Goal: Task Accomplishment & Management: Complete application form

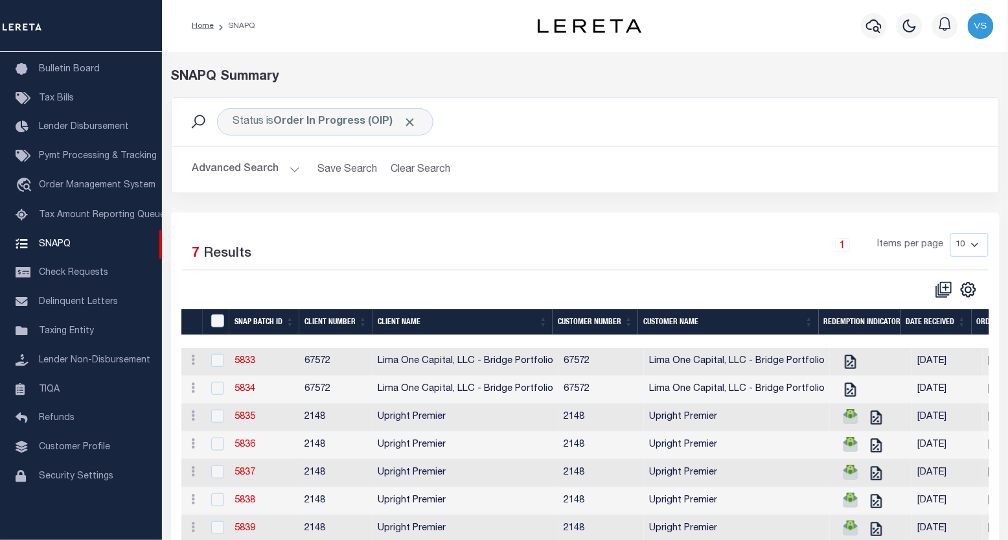
scroll to position [66, 0]
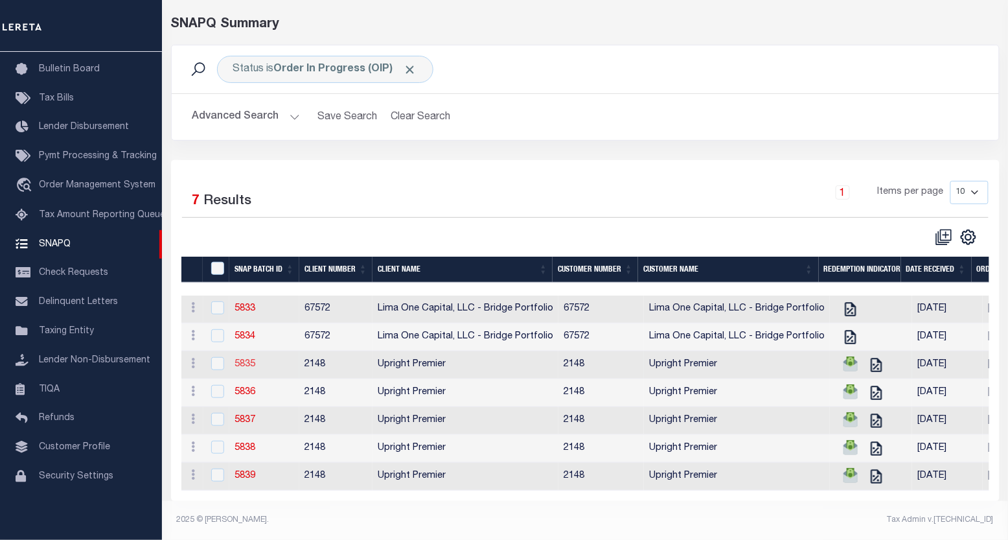
click at [247, 360] on link "5835" at bounding box center [245, 364] width 21 height 9
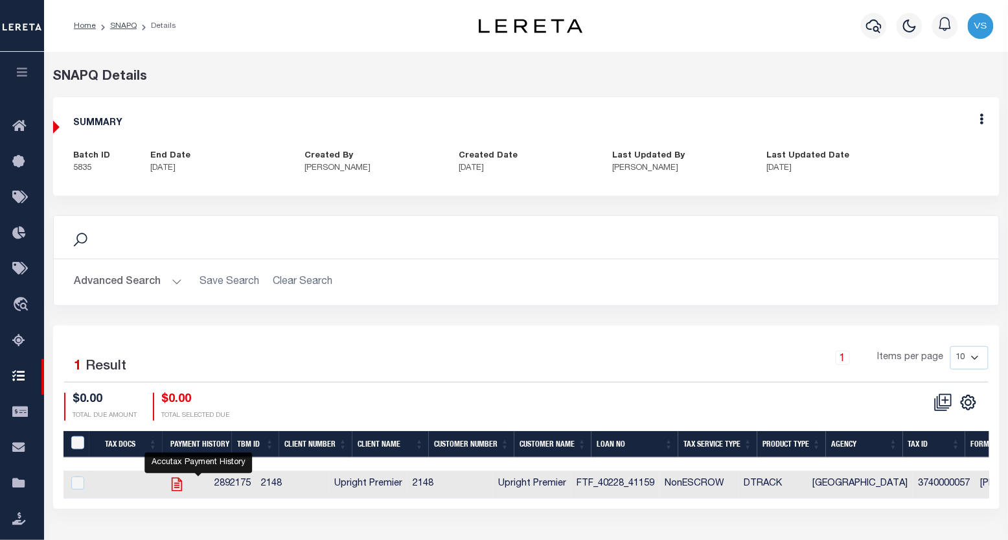
click at [185, 488] on icon "" at bounding box center [176, 484] width 17 height 17
checkbox input "true"
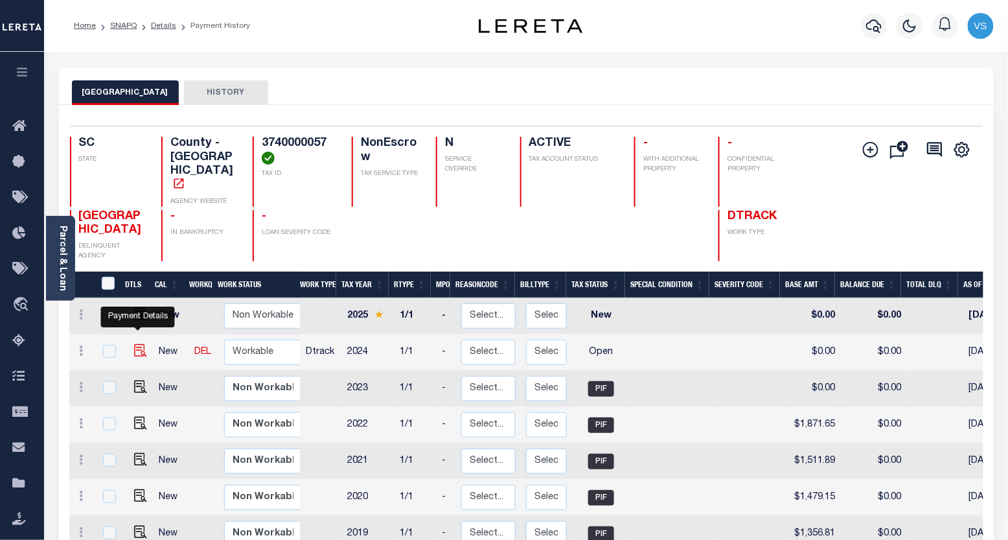
click at [136, 344] on img "" at bounding box center [140, 350] width 13 height 13
checkbox input "true"
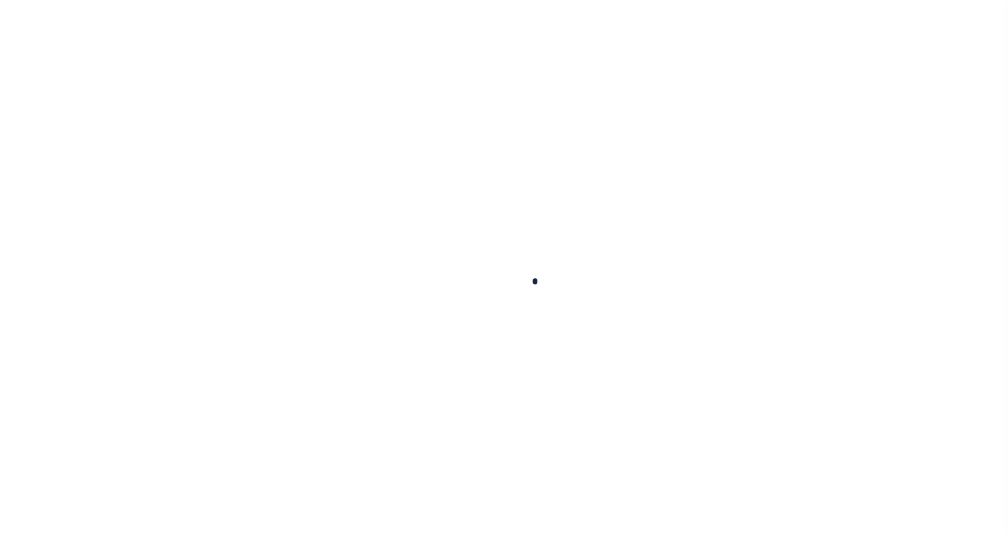
checkbox input "false"
type input "[DATE]"
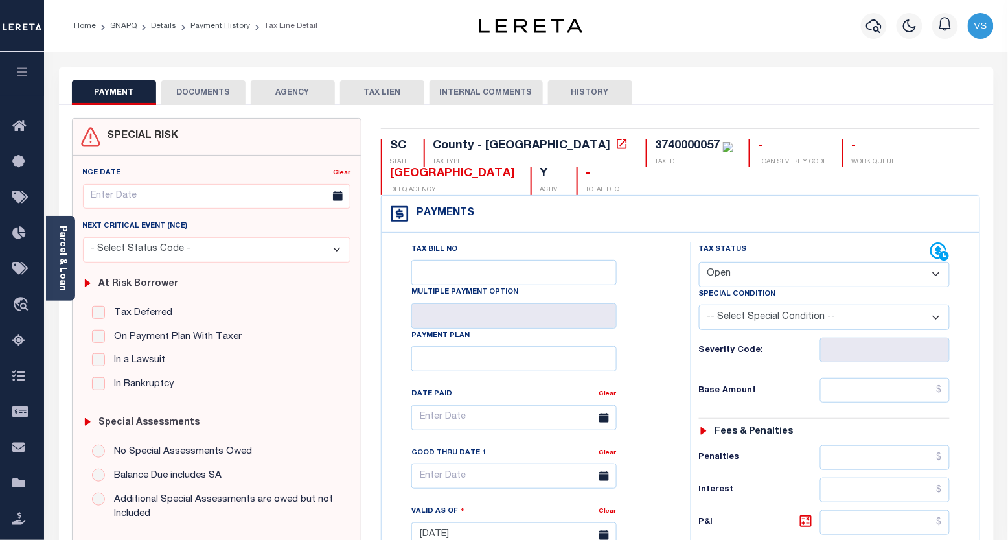
drag, startPoint x: 716, startPoint y: 281, endPoint x: 722, endPoint y: 289, distance: 10.6
click at [716, 281] on select "- Select Status Code - Open Due/Unpaid Paid Incomplete No Tax Due Internal Refu…" at bounding box center [824, 274] width 251 height 25
select select "DUE"
click at [699, 262] on select "- Select Status Code - Open Due/Unpaid Paid Incomplete No Tax Due Internal Refu…" at bounding box center [824, 274] width 251 height 25
type input "[DATE]"
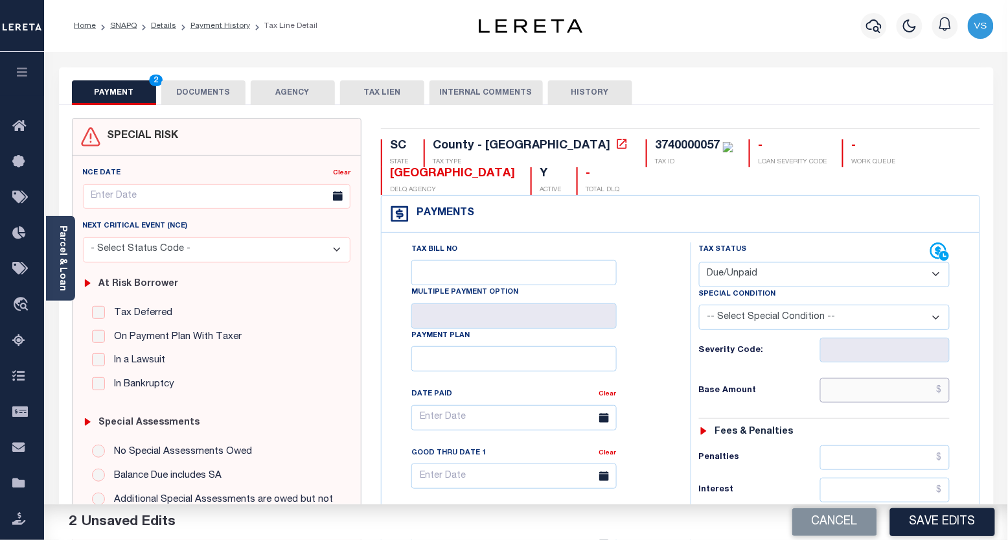
click at [867, 398] on input "text" at bounding box center [885, 390] width 130 height 25
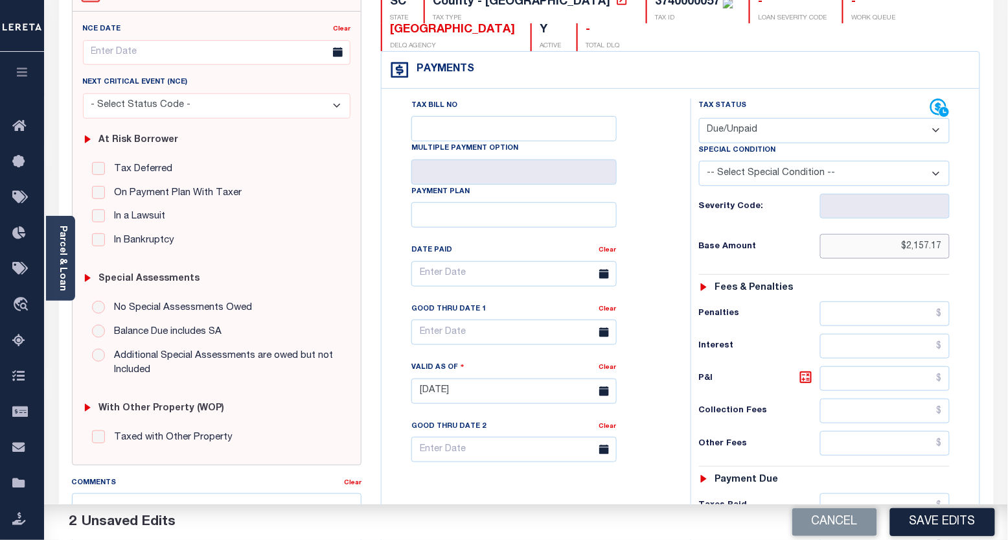
scroll to position [216, 0]
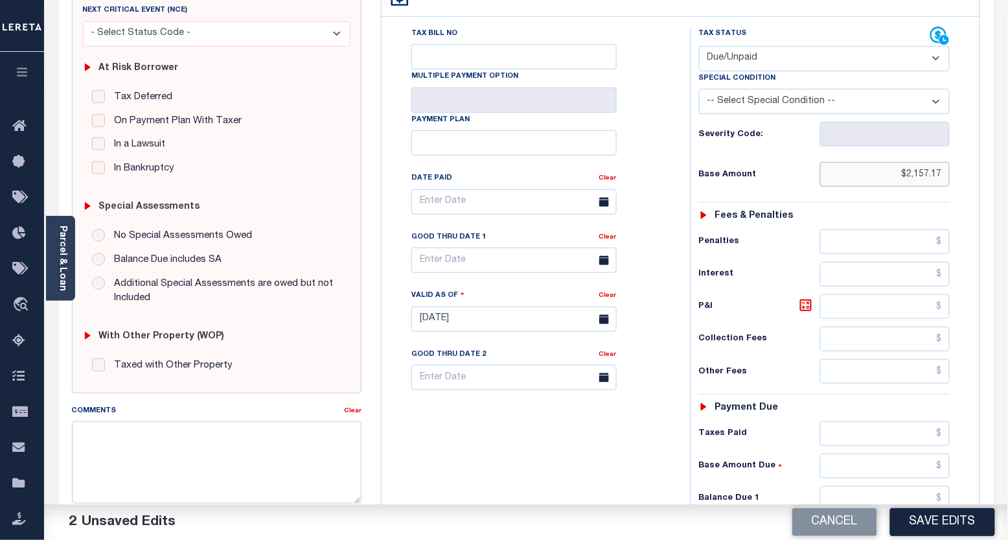
type input "$2,157.17"
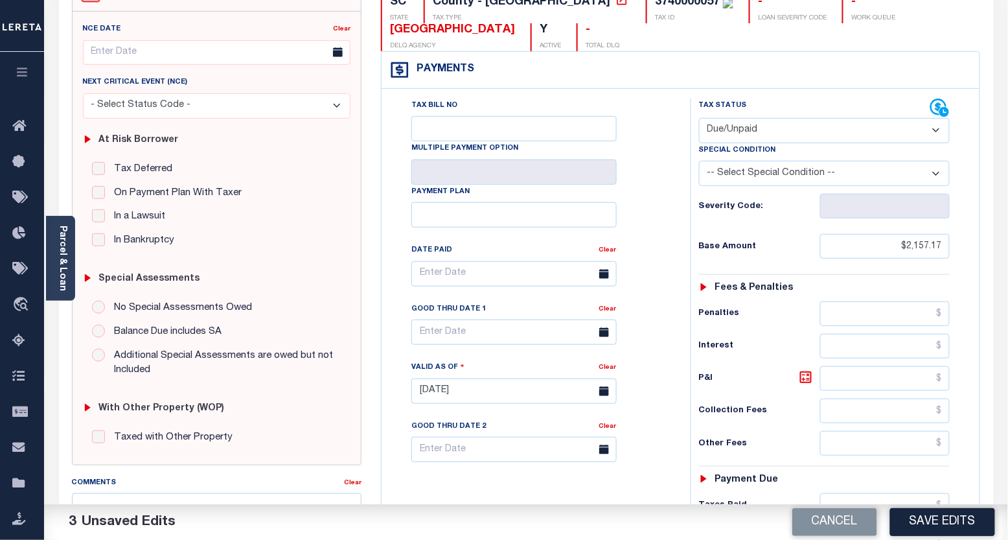
scroll to position [0, 0]
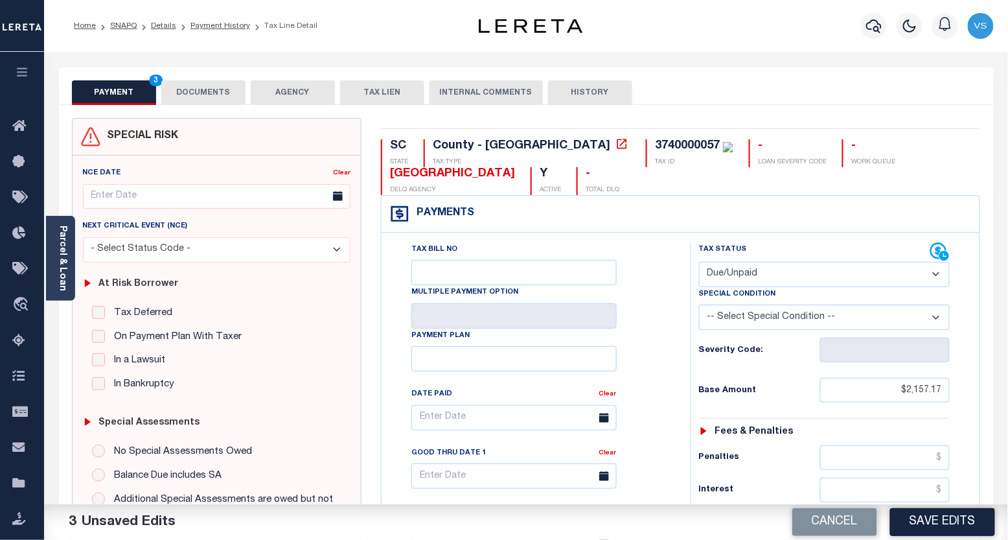
click at [188, 86] on button "DOCUMENTS" at bounding box center [203, 92] width 84 height 25
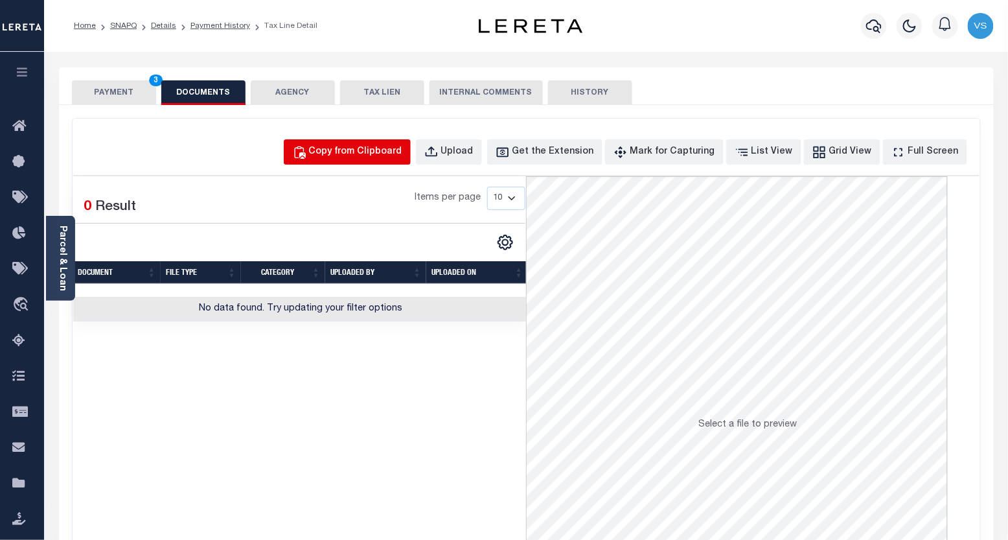
click at [350, 145] on div "Copy from Clipboard" at bounding box center [355, 152] width 93 height 14
select select "POP"
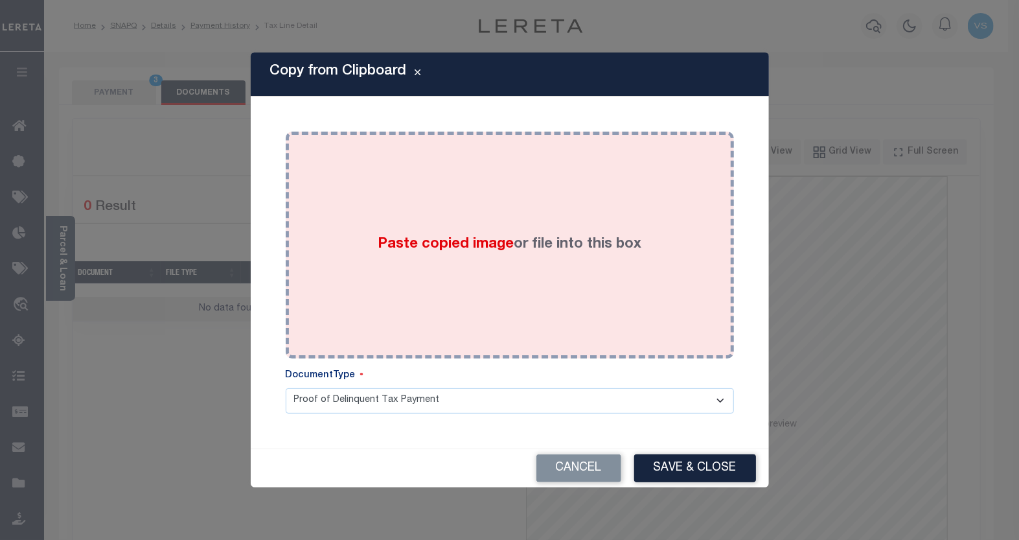
click at [384, 216] on div "Paste copied image or file into this box" at bounding box center [509, 244] width 429 height 207
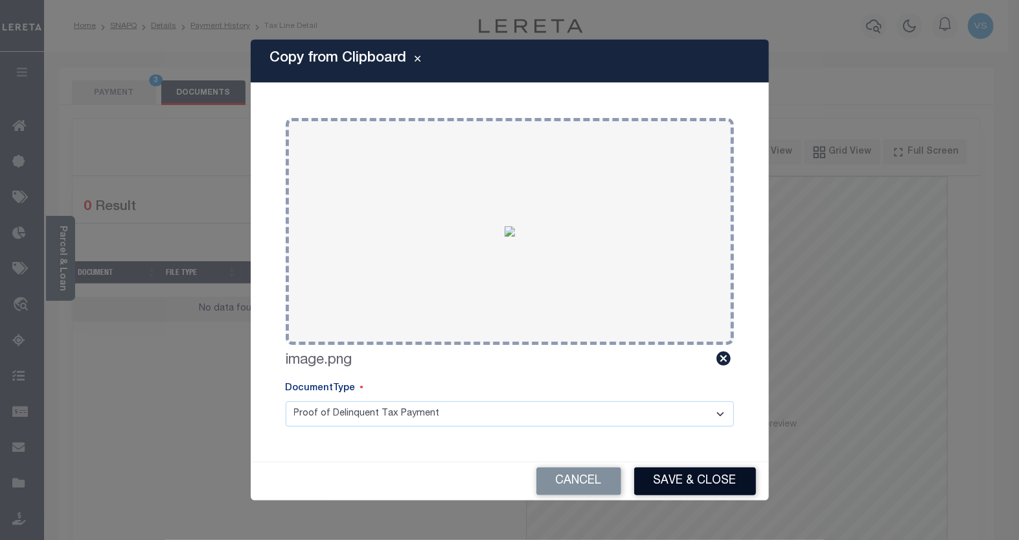
click at [689, 473] on button "Save & Close" at bounding box center [695, 481] width 122 height 28
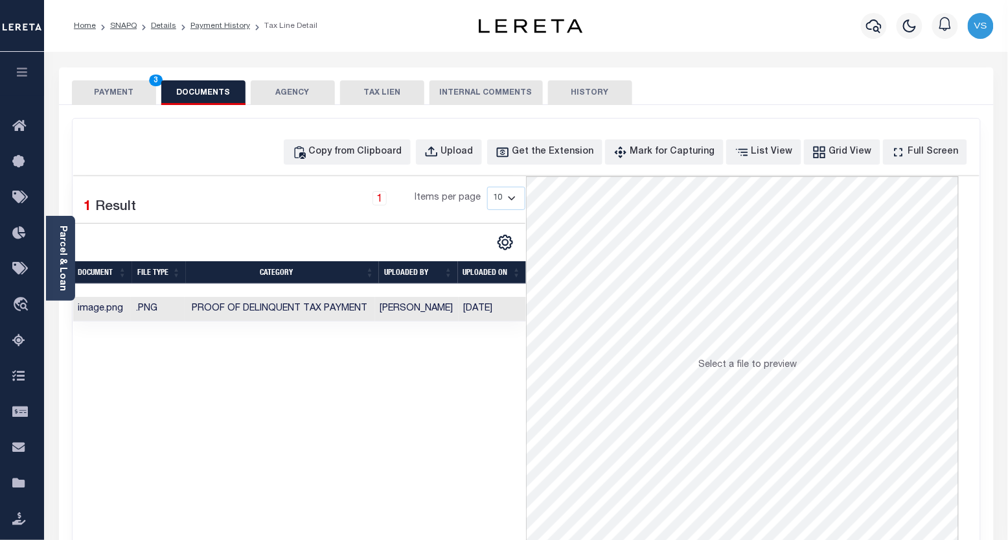
click at [115, 96] on button "PAYMENT 3" at bounding box center [114, 92] width 84 height 25
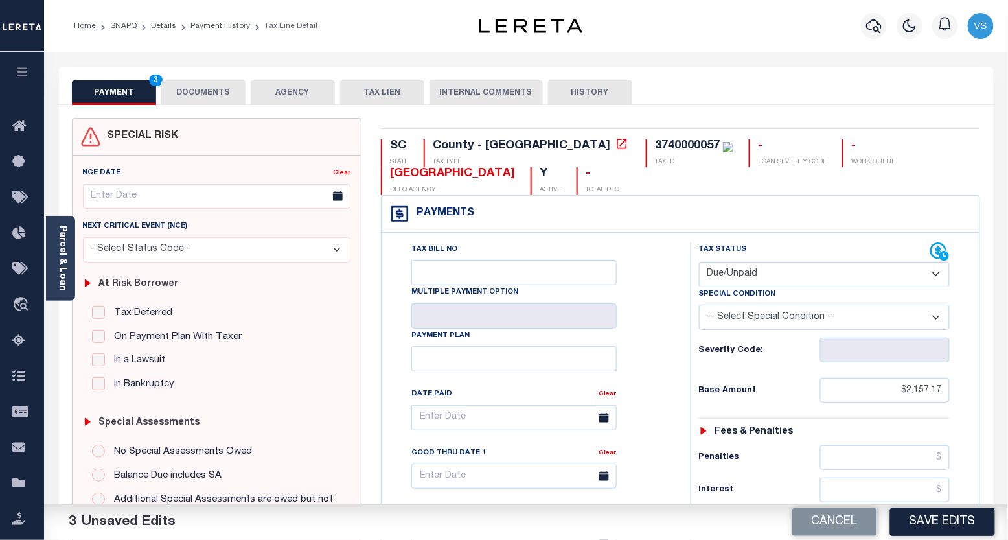
click at [183, 80] on button "DOCUMENTS" at bounding box center [203, 92] width 84 height 25
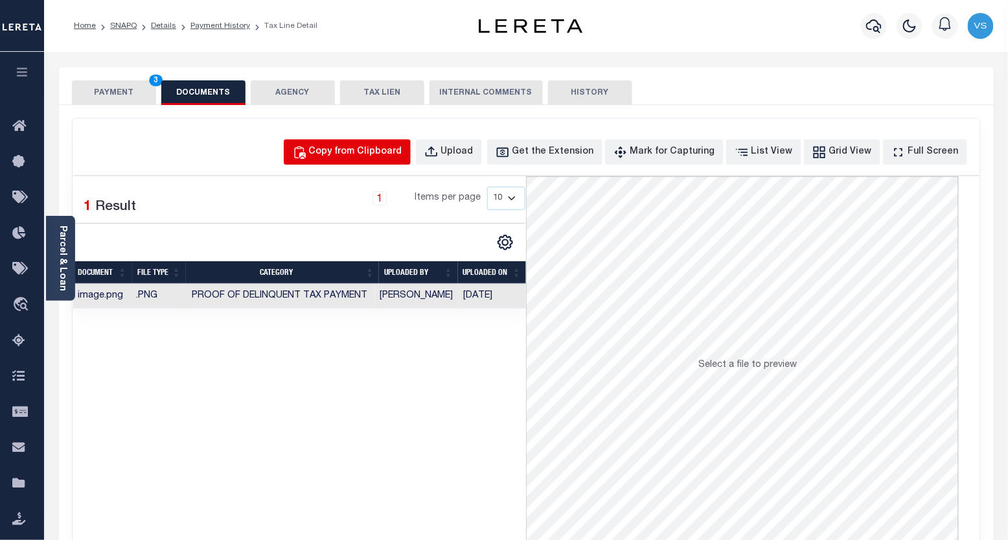
click at [349, 146] on div "Copy from Clipboard" at bounding box center [355, 152] width 93 height 14
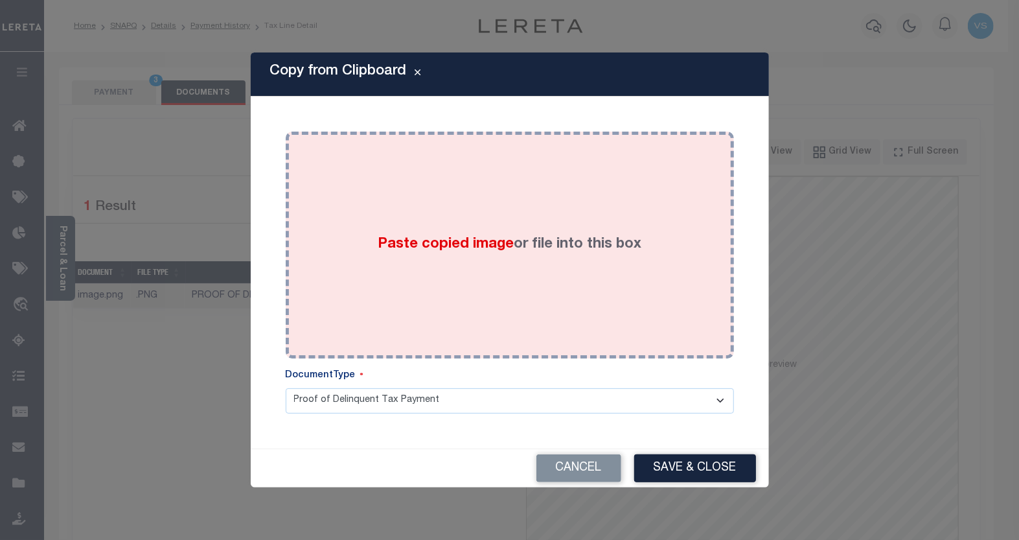
click at [402, 220] on div "Paste copied image or file into this box" at bounding box center [509, 244] width 429 height 207
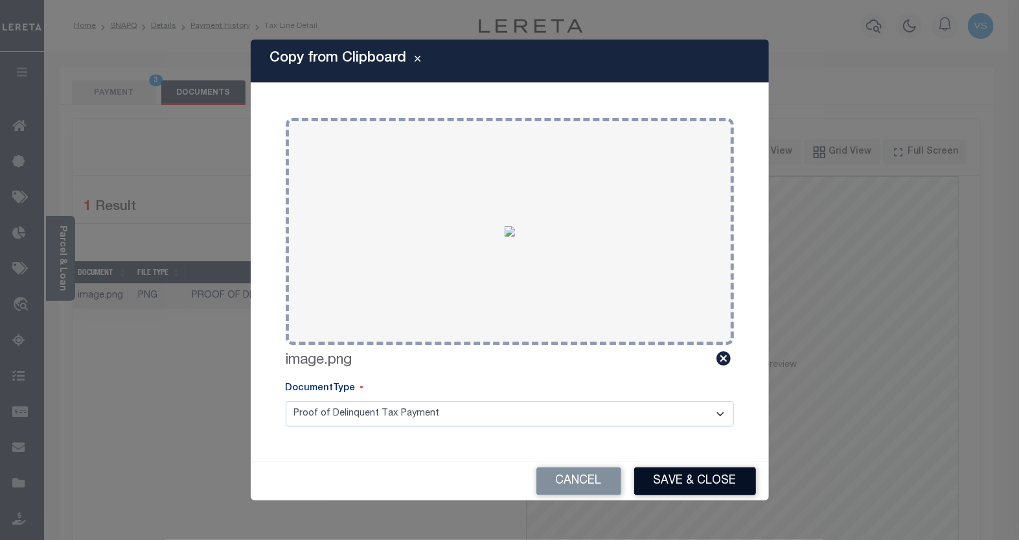
click at [667, 473] on button "Save & Close" at bounding box center [695, 481] width 122 height 28
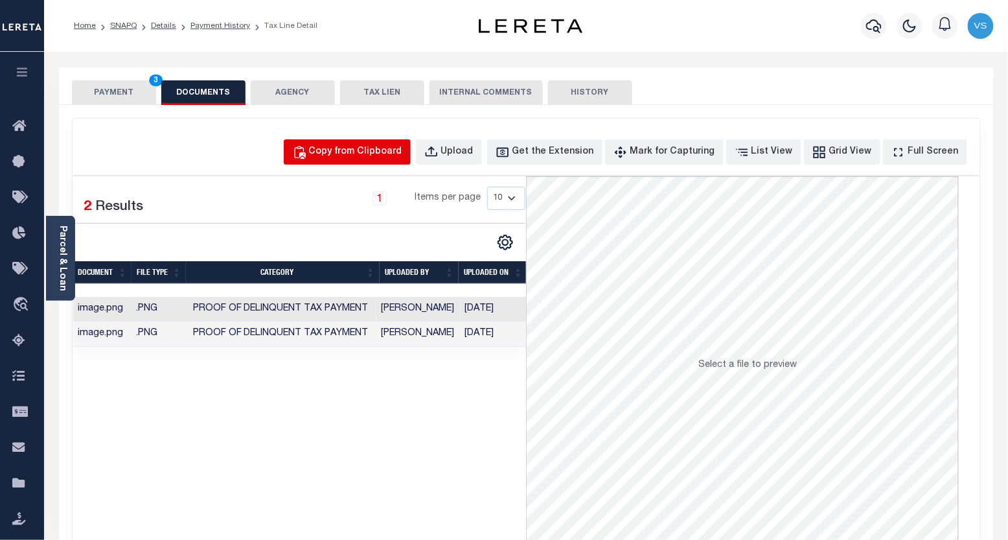
click at [353, 152] on div "Copy from Clipboard" at bounding box center [355, 152] width 93 height 14
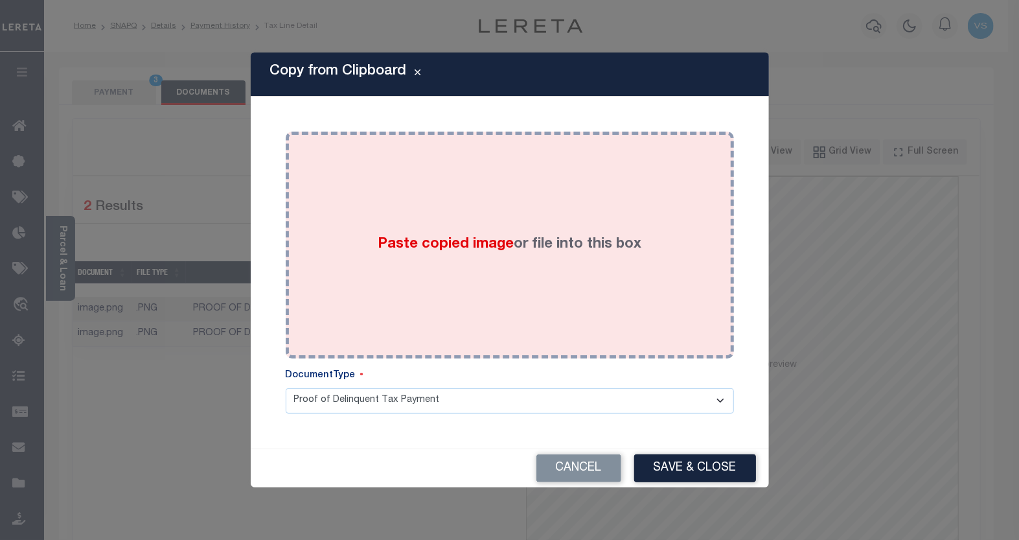
click at [371, 236] on div "Paste copied image or file into this box" at bounding box center [509, 244] width 429 height 207
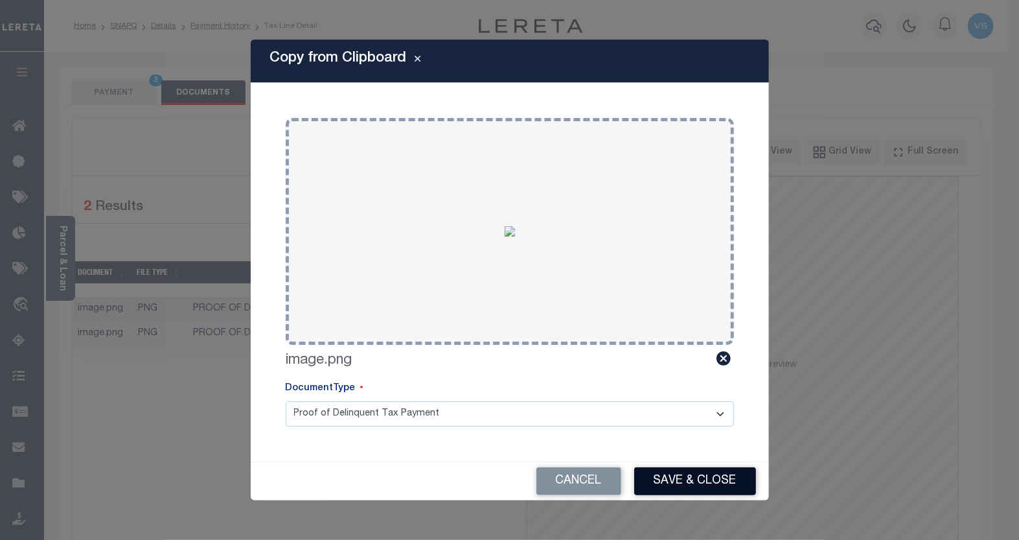
click at [661, 477] on button "Save & Close" at bounding box center [695, 481] width 122 height 28
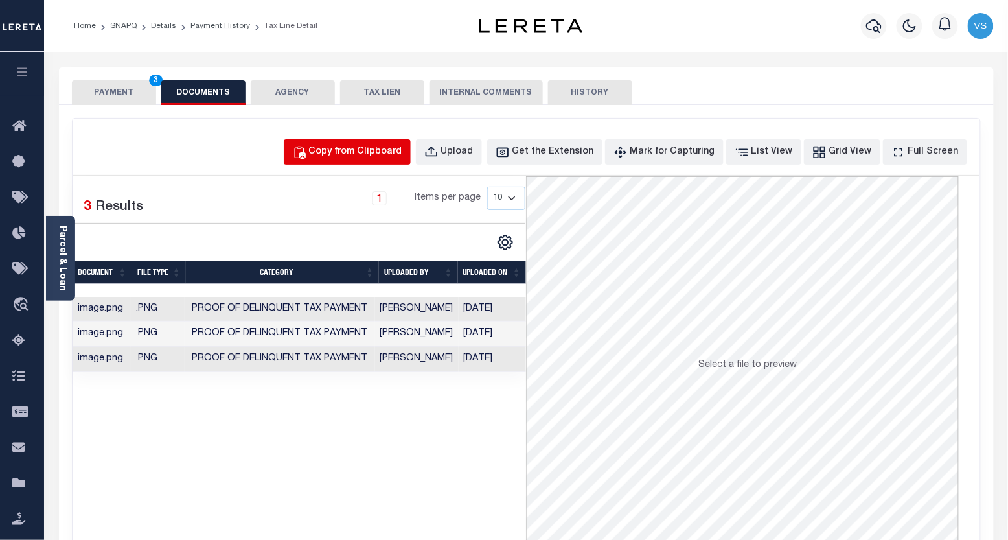
click at [360, 153] on div "Copy from Clipboard" at bounding box center [355, 152] width 93 height 14
select select "POP"
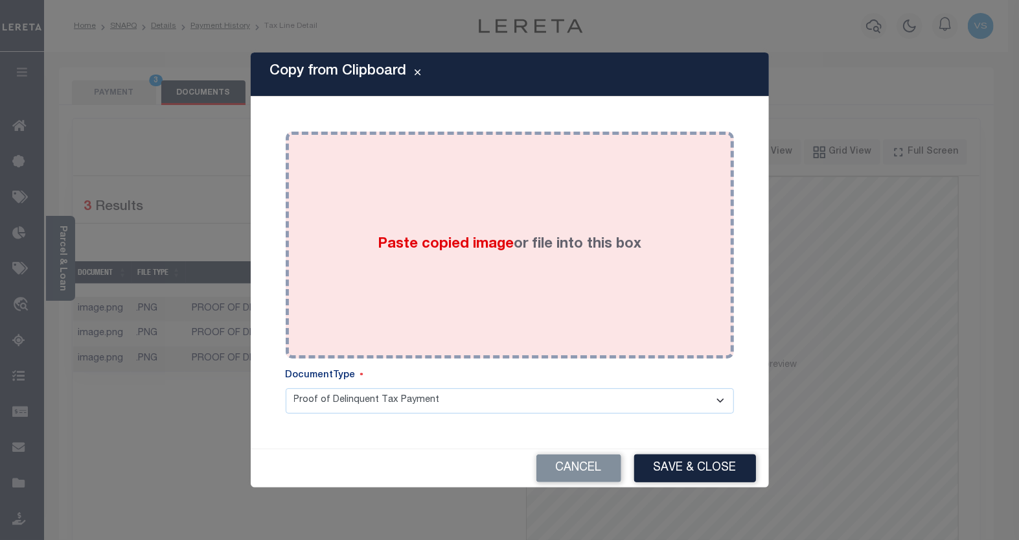
click at [385, 215] on div "Paste copied image or file into this box" at bounding box center [509, 244] width 429 height 207
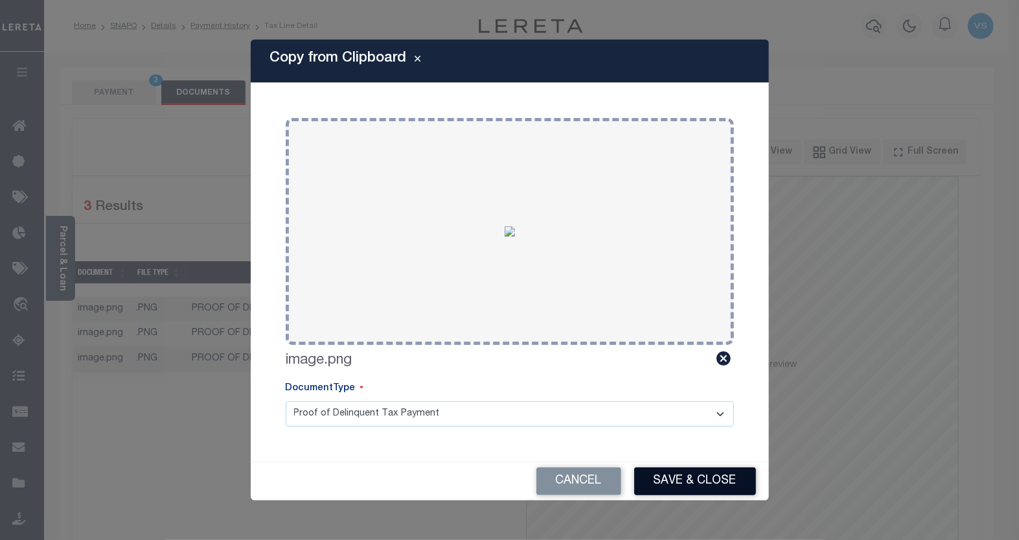
click at [657, 479] on button "Save & Close" at bounding box center [695, 481] width 122 height 28
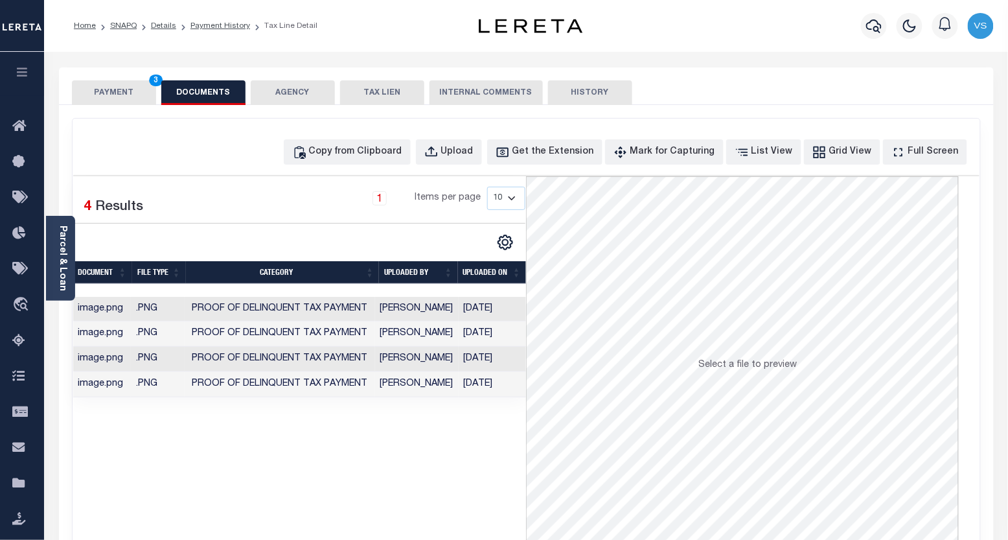
click at [104, 95] on button "PAYMENT 3" at bounding box center [114, 92] width 84 height 25
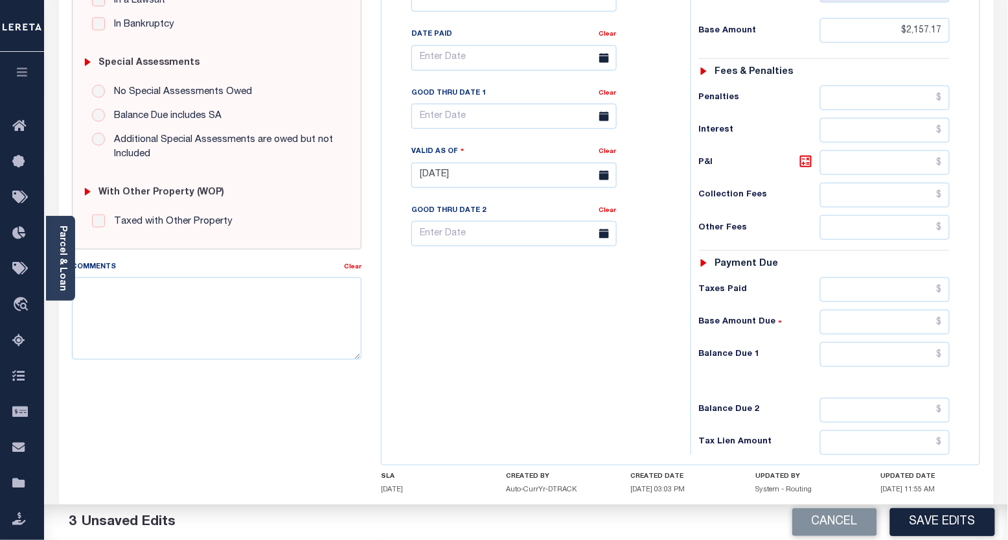
scroll to position [439, 0]
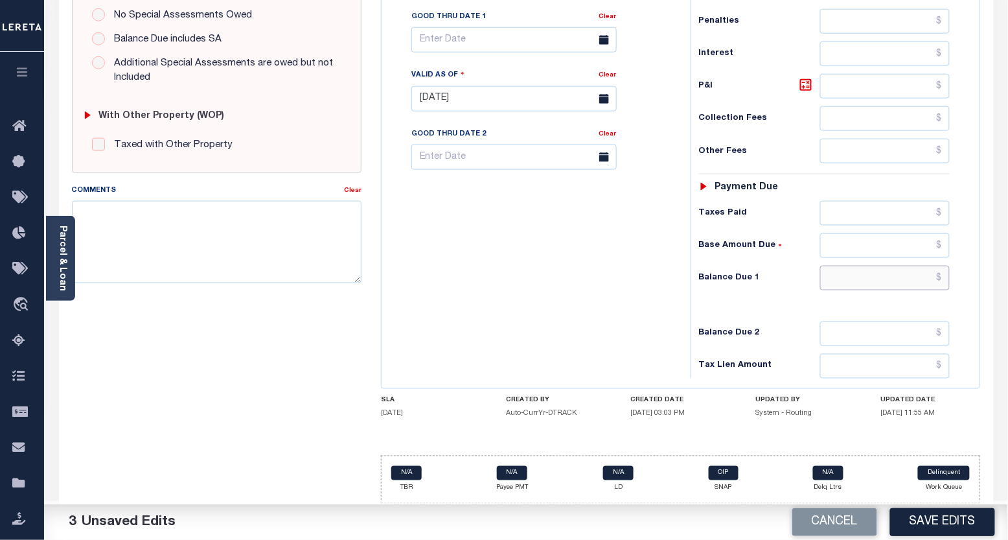
click at [873, 276] on input "text" at bounding box center [885, 278] width 130 height 25
click at [930, 275] on input "text" at bounding box center [885, 278] width 130 height 25
type input "$2,550.75"
click at [802, 83] on icon at bounding box center [806, 85] width 16 height 16
type input "$393.58"
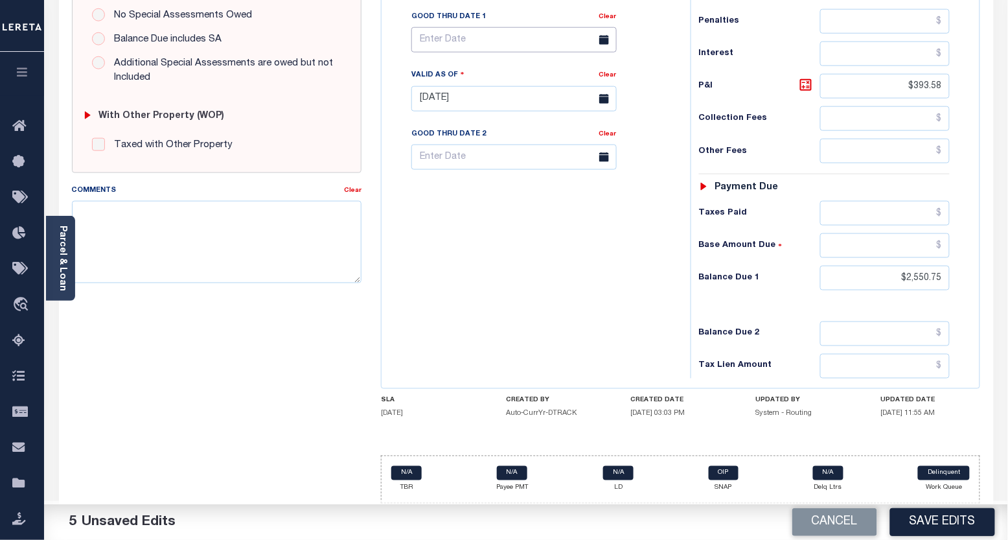
click at [438, 41] on input "text" at bounding box center [513, 39] width 205 height 25
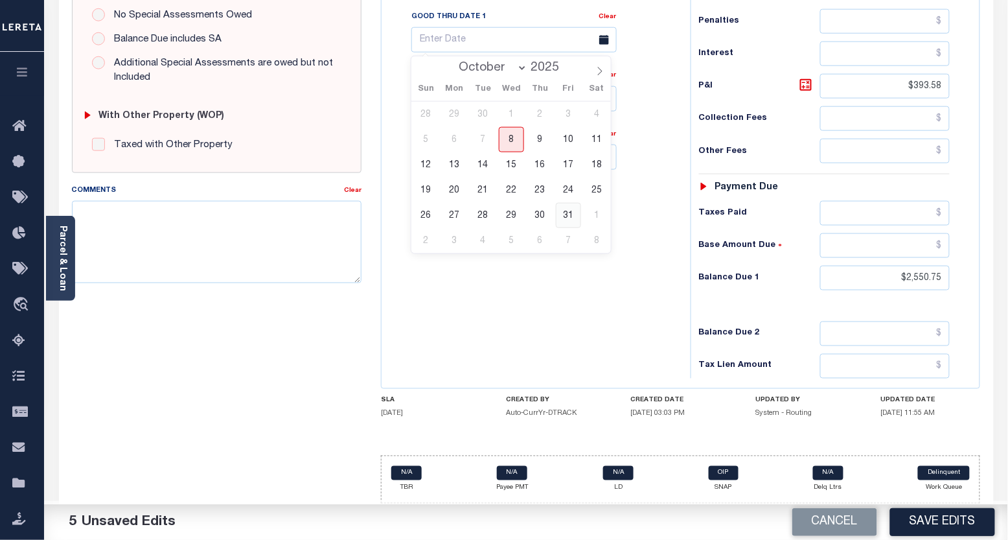
click at [569, 216] on span "31" at bounding box center [568, 215] width 25 height 25
type input "10/31/2025"
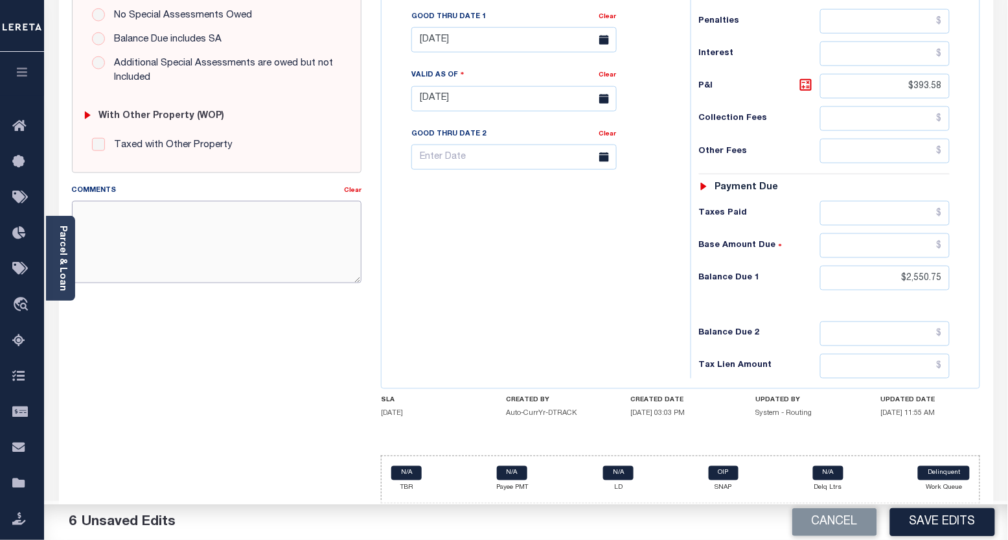
click at [273, 225] on textarea "Comments" at bounding box center [217, 242] width 290 height 82
type textarea "Please see the attached documents - VS"
drag, startPoint x: 275, startPoint y: 215, endPoint x: 69, endPoint y: 211, distance: 206.7
click at [69, 211] on div "Comments Clear Please see the attached documents - VS" at bounding box center [217, 238] width 310 height 110
drag, startPoint x: 205, startPoint y: 212, endPoint x: 214, endPoint y: 214, distance: 10.1
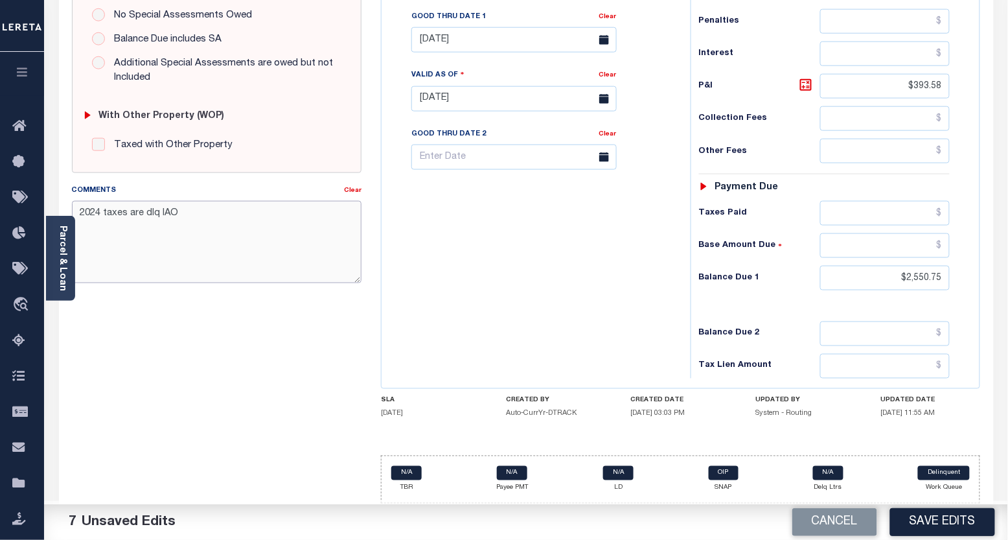
click at [205, 212] on textarea "2024 taxes are dlq IAO" at bounding box center [217, 242] width 290 height 82
click at [251, 206] on textarea "2024 taxes are dlq IAO $2550.75" at bounding box center [217, 242] width 290 height 82
click at [161, 225] on textarea "2024 taxes are dlq IAO $2550.75 and this amount is good until 10/24/25" at bounding box center [217, 242] width 290 height 82
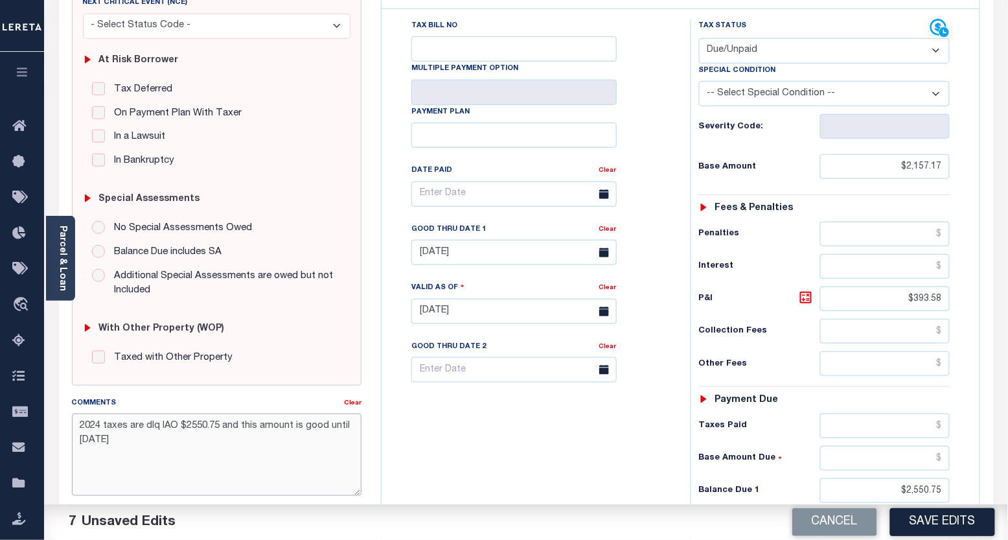
type textarea "2024 taxes are dlq IAO $2550.75 and this amount is good until 10/24/25"
click at [735, 98] on select "-- Select Special Condition -- 3RD PARTY TAX LIEN AGENCY TAX LIEN (A.K.A Inside…" at bounding box center [824, 93] width 251 height 25
select select "20"
click at [699, 82] on select "-- Select Special Condition -- 3RD PARTY TAX LIEN AGENCY TAX LIEN (A.K.A Inside…" at bounding box center [824, 93] width 251 height 25
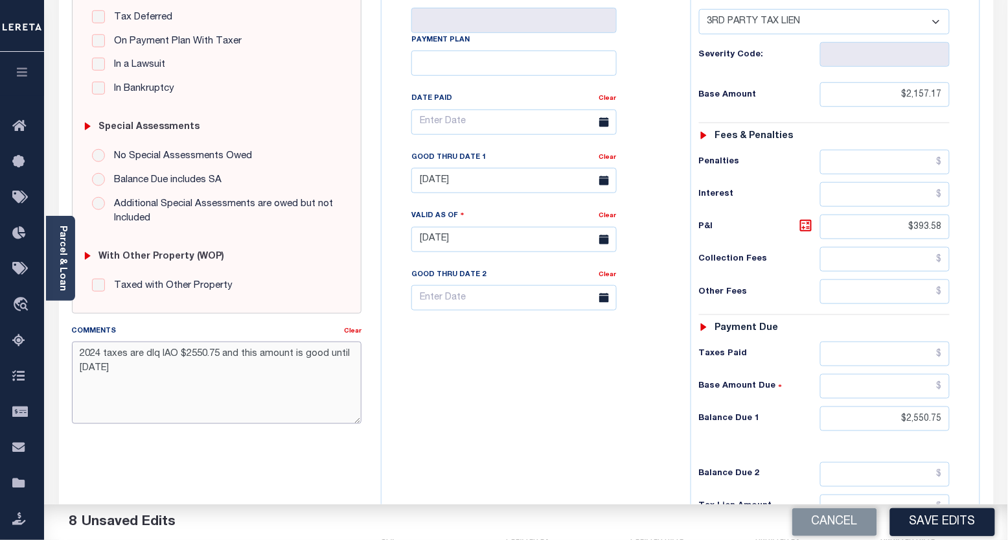
click at [149, 376] on textarea "2024 taxes are dlq IAO $2550.75 and this amount is good until 10/24/25" at bounding box center [217, 382] width 290 height 82
click at [78, 354] on textarea "2024 taxes are dlq IAO $2550.75 and this amount is good until 10/24/25 and 10/2…" at bounding box center [217, 382] width 290 height 82
click at [143, 382] on textarea "10/8/25 - 2024 taxes are dlq IAO $2550.75 and this amount is good until 10/24/2…" at bounding box center [217, 382] width 290 height 82
drag, startPoint x: 179, startPoint y: 387, endPoint x: 59, endPoint y: 349, distance: 125.8
click at [59, 349] on div "SPECIAL RISK NCE Date Clear" at bounding box center [526, 237] width 935 height 855
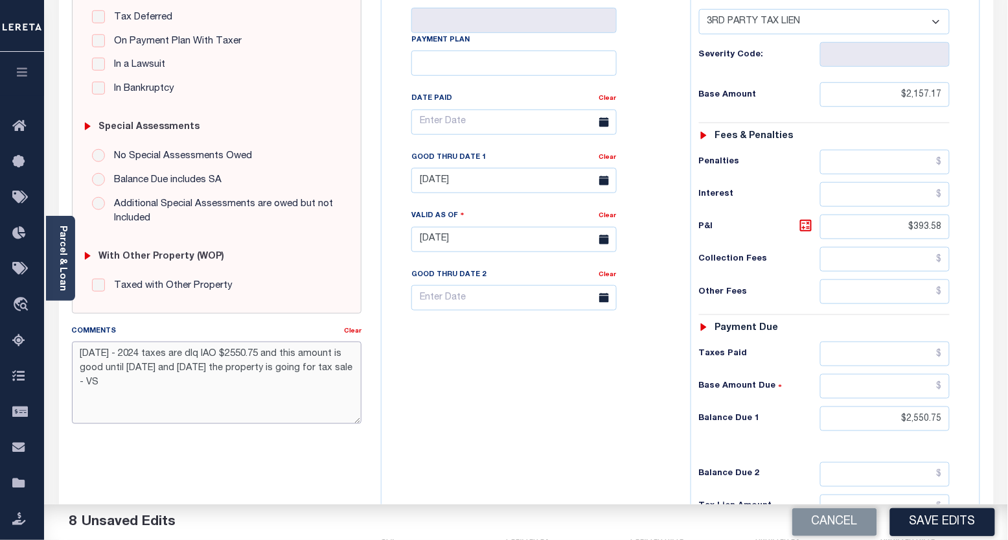
type textarea "10/8/25 - 2024 taxes are dlq IAO $2550.75 and this amount is good until 10/24/2…"
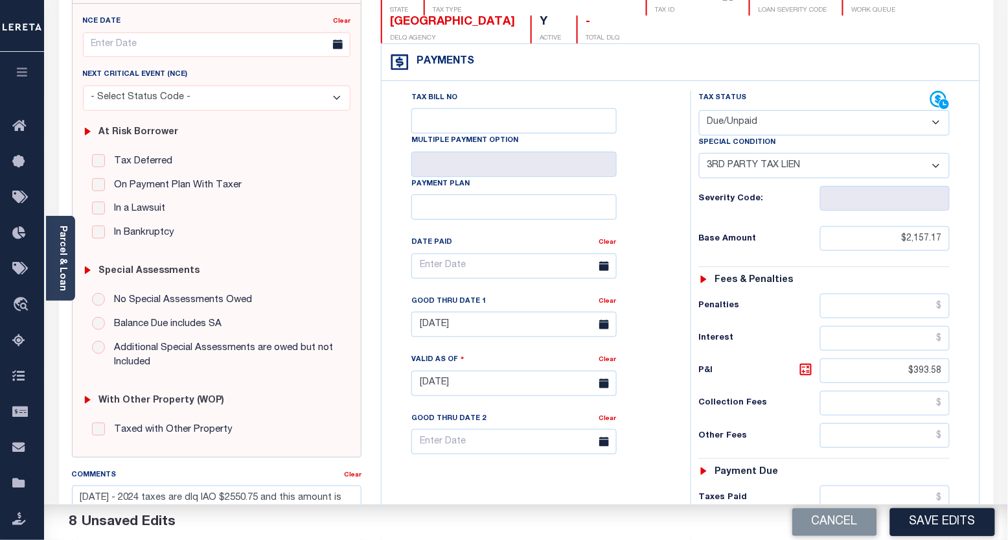
scroll to position [0, 0]
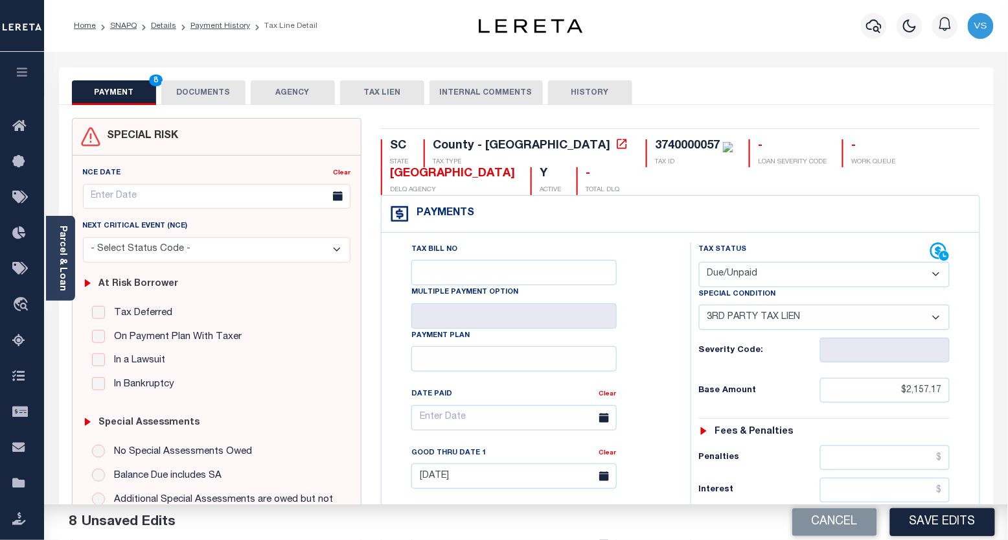
drag, startPoint x: 913, startPoint y: 518, endPoint x: 959, endPoint y: 451, distance: 81.2
click at [913, 515] on button "Save Edits" at bounding box center [942, 522] width 105 height 28
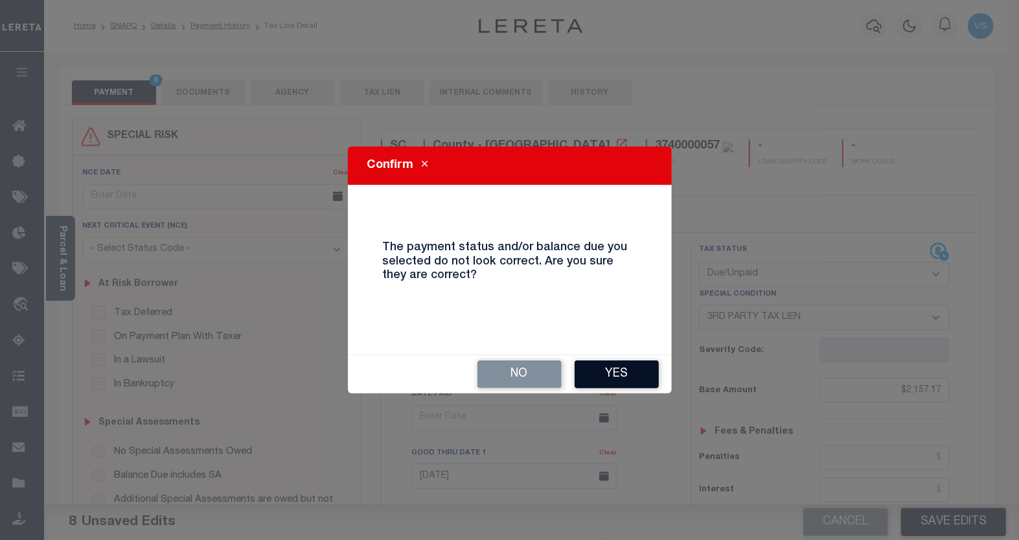
click at [601, 372] on button "Yes" at bounding box center [617, 374] width 84 height 28
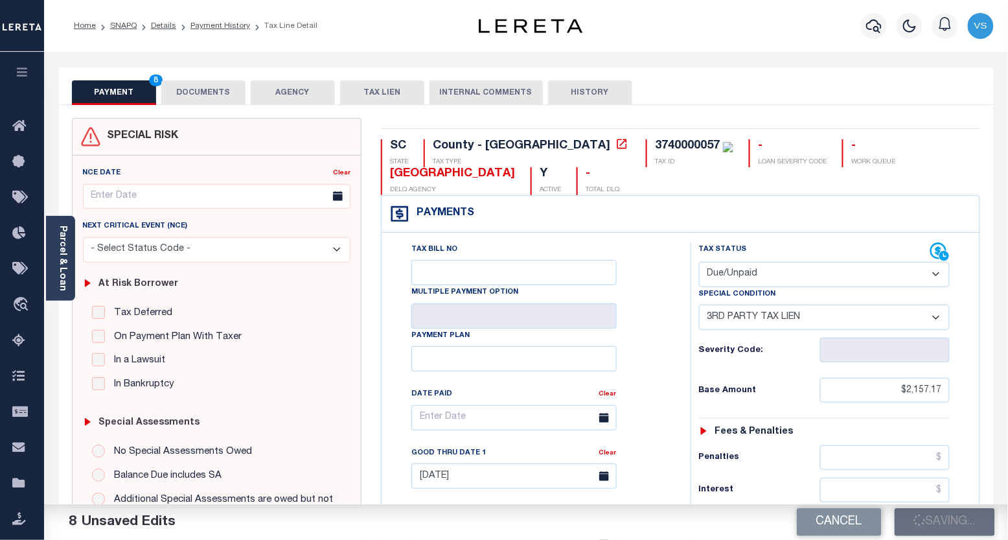
checkbox input "false"
type input "0"
type input "$2,157.17"
type input "$393.58"
type input "$2,550.75"
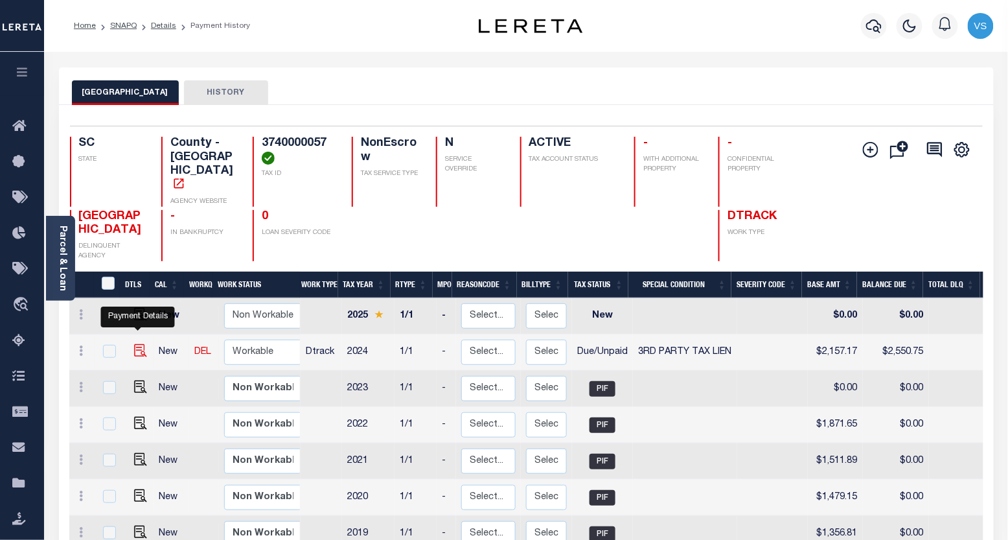
click at [135, 344] on img "" at bounding box center [140, 350] width 13 height 13
checkbox input "true"
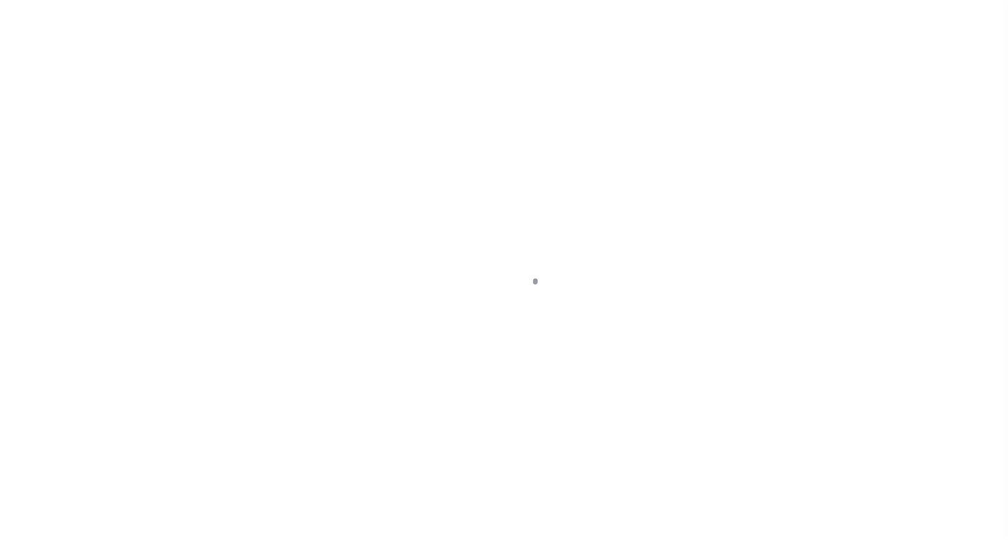
select select "DUE"
select select "20"
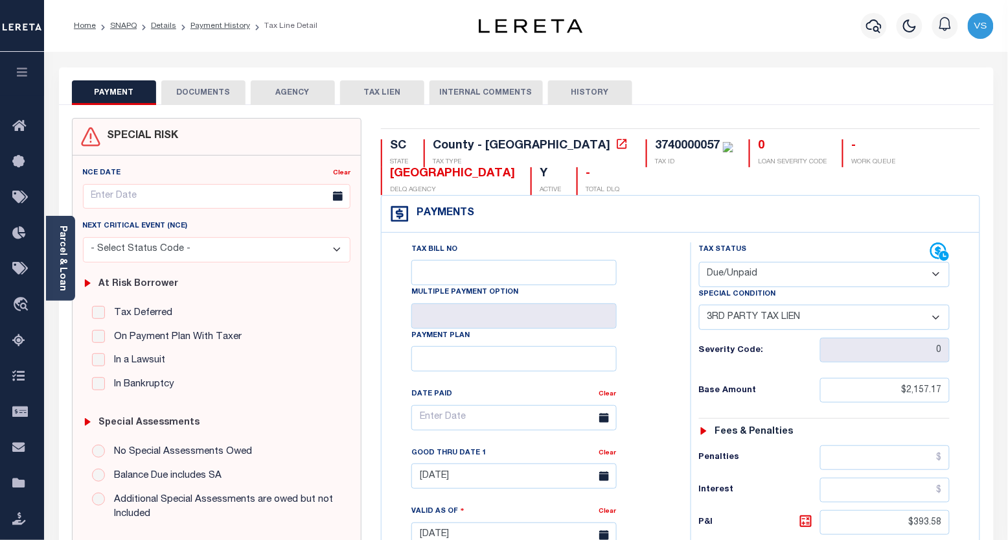
scroll to position [216, 0]
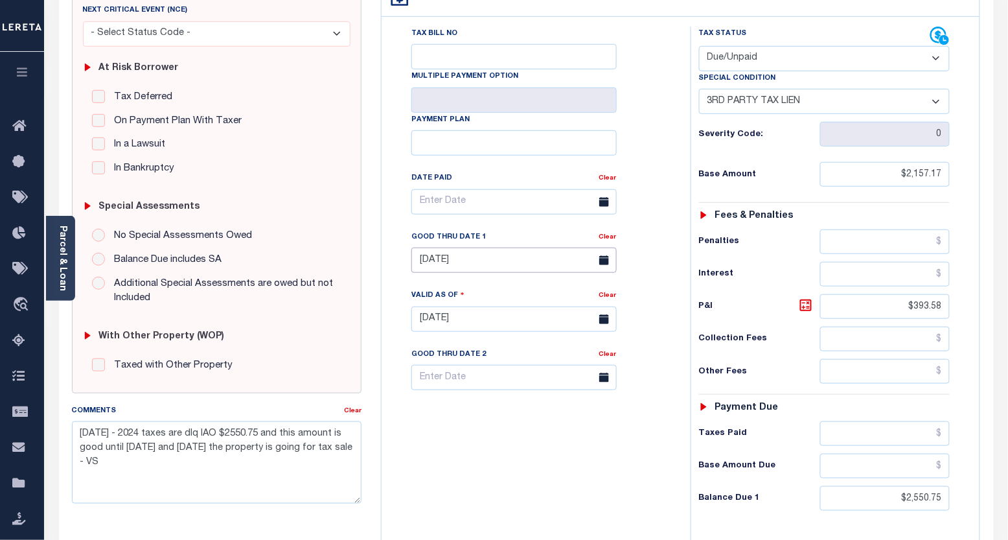
click at [452, 267] on input "10/31/2025" at bounding box center [513, 259] width 205 height 25
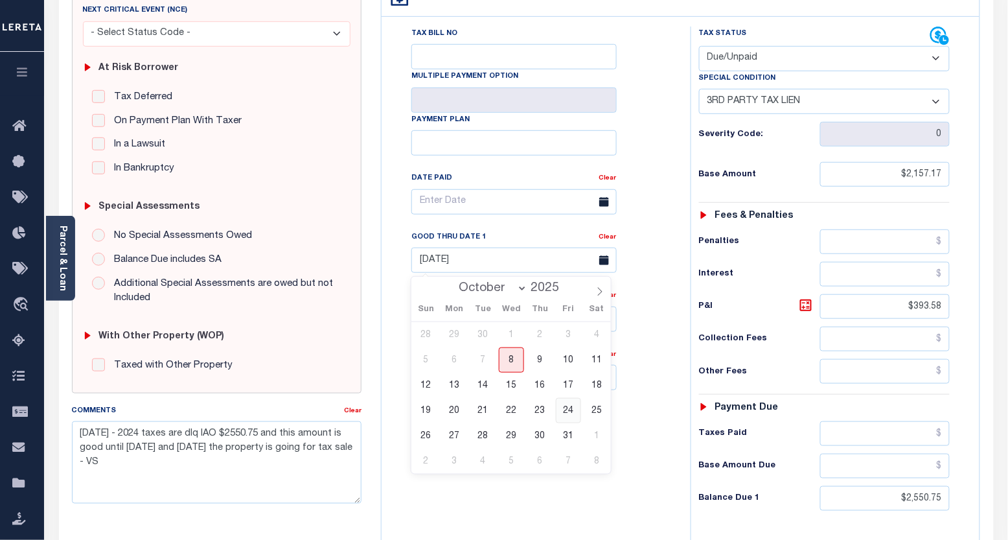
click at [568, 413] on span "24" at bounding box center [568, 410] width 25 height 25
type input "[DATE]"
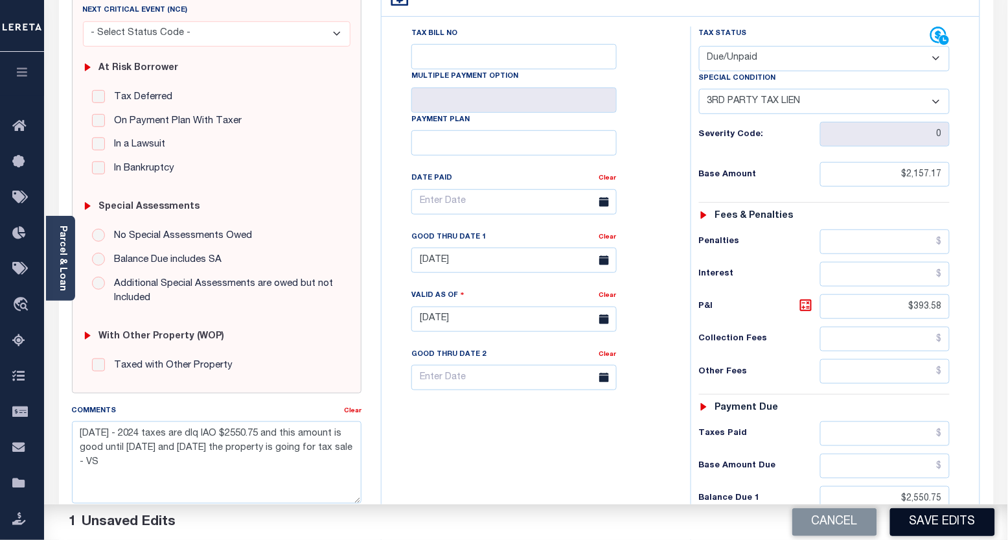
click at [909, 518] on button "Save Edits" at bounding box center [942, 522] width 105 height 28
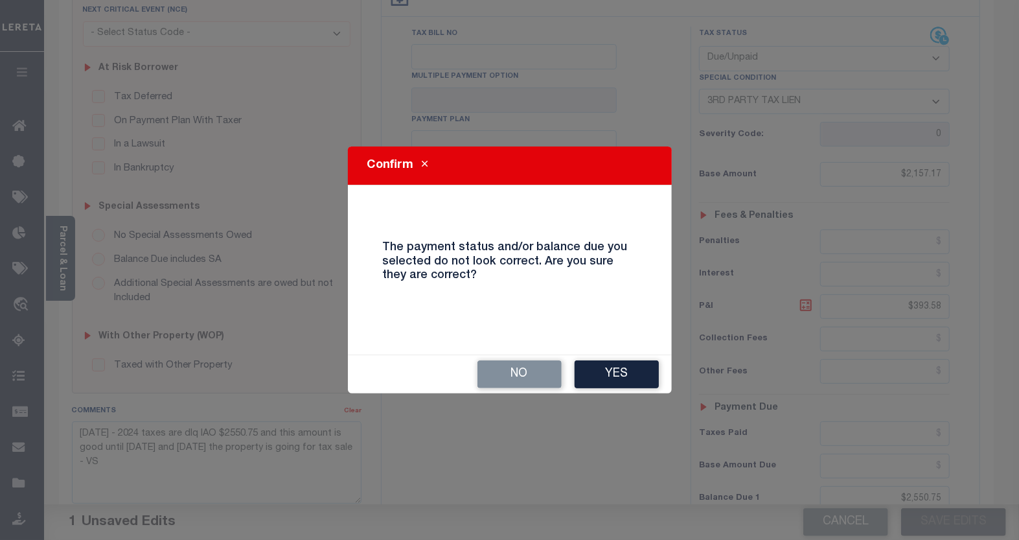
click at [607, 371] on button "Yes" at bounding box center [617, 374] width 84 height 28
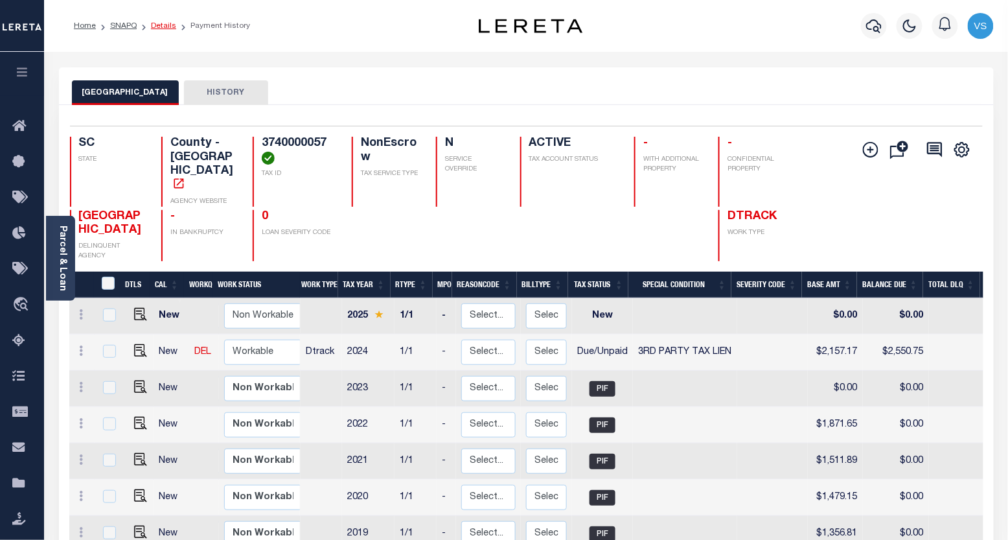
click at [159, 26] on link "Details" at bounding box center [163, 26] width 25 height 8
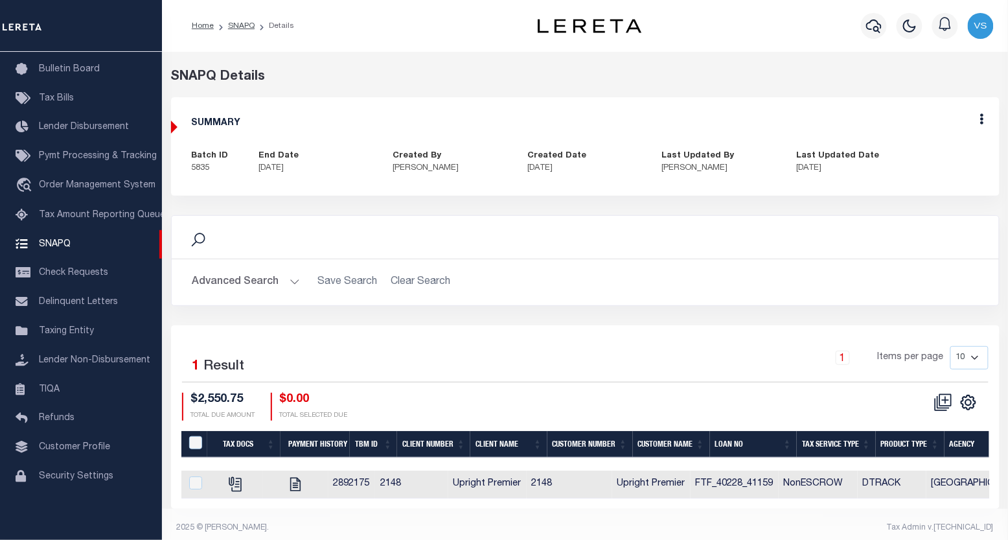
scroll to position [16, 0]
